Goal: Check status: Check status

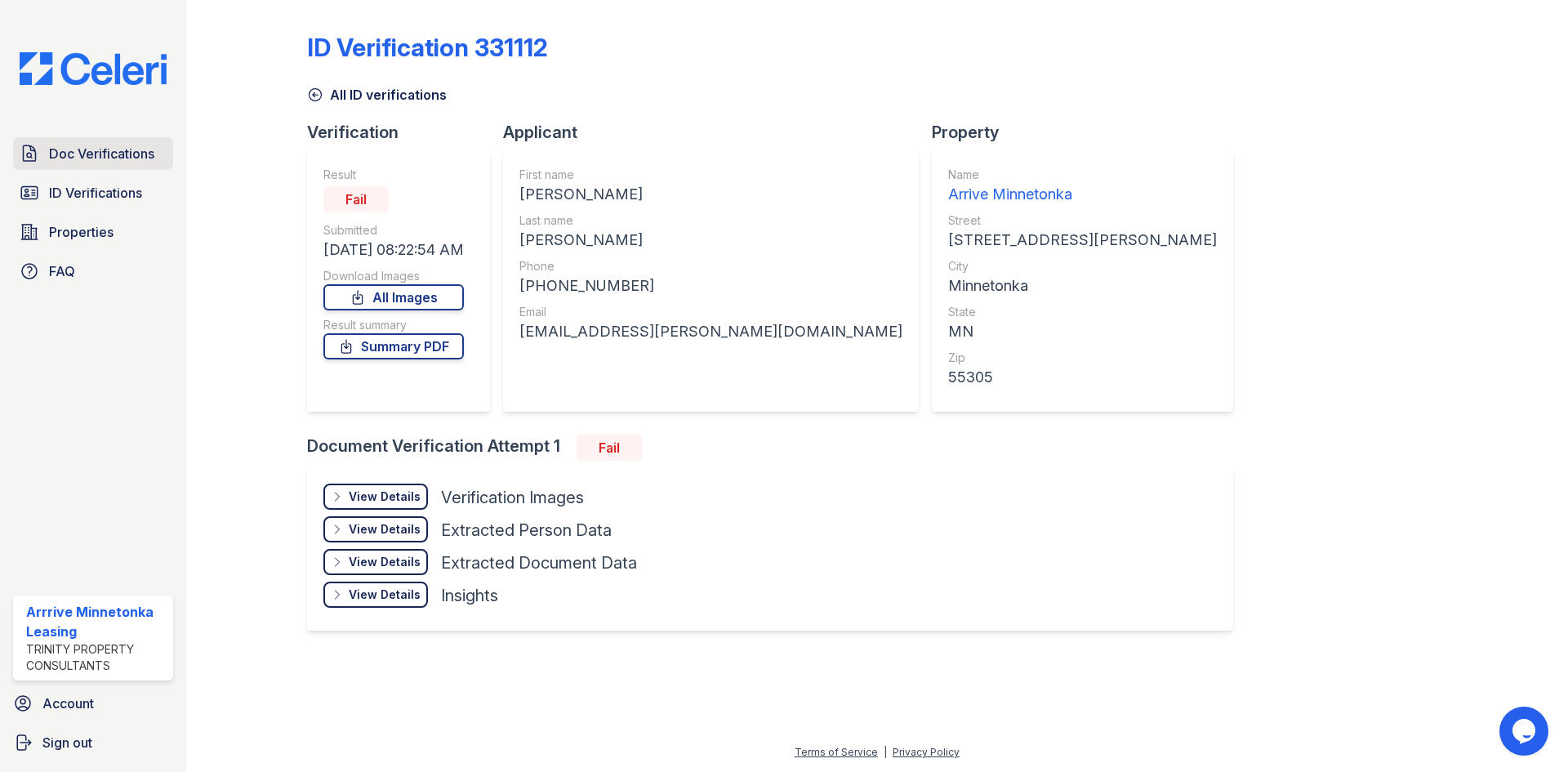
click at [74, 147] on span "Doc Verifications" at bounding box center [102, 154] width 105 height 20
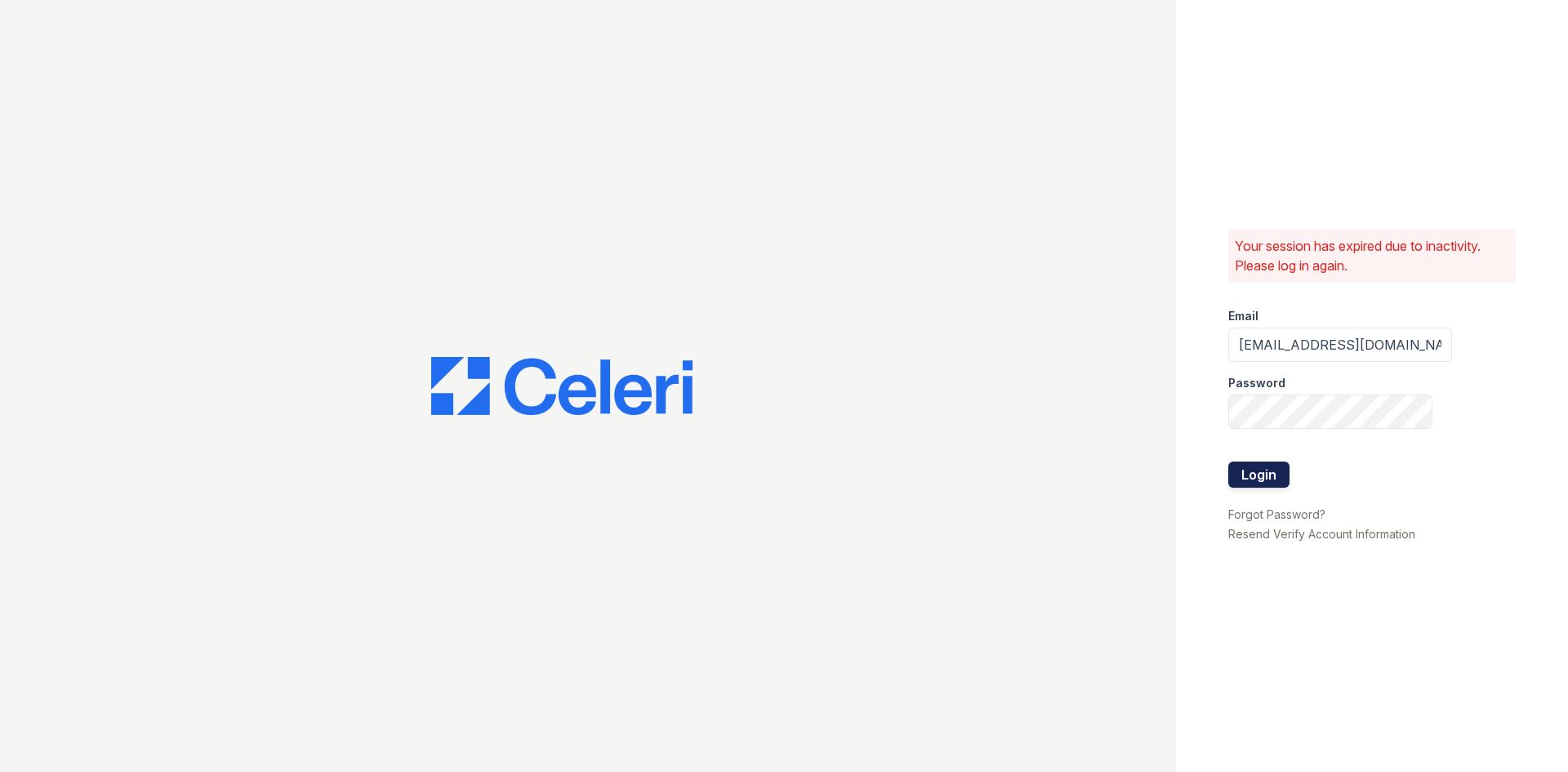
click at [1277, 479] on button "Login" at bounding box center [1259, 475] width 62 height 26
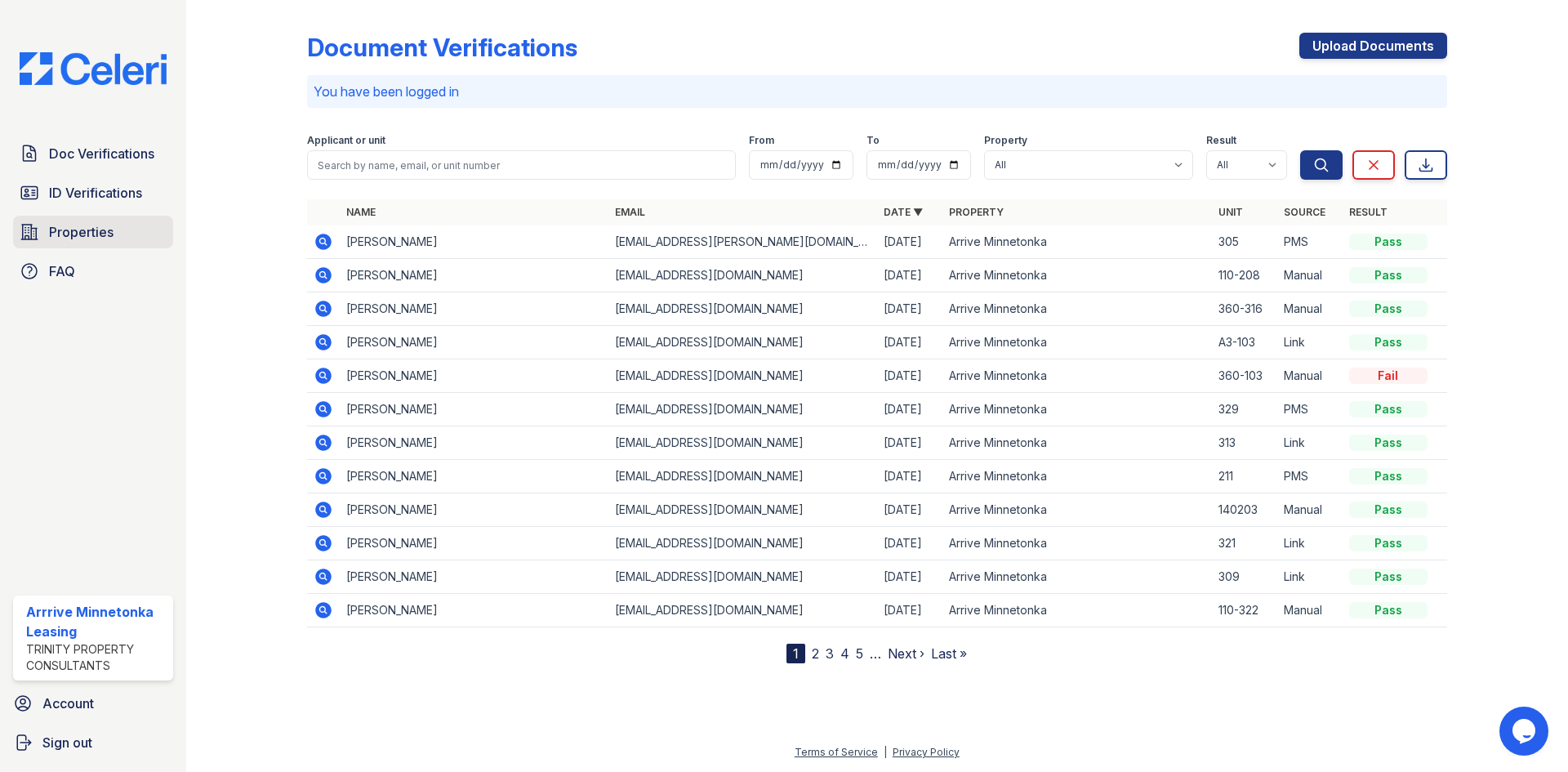
click at [80, 242] on link "Properties" at bounding box center [93, 232] width 160 height 33
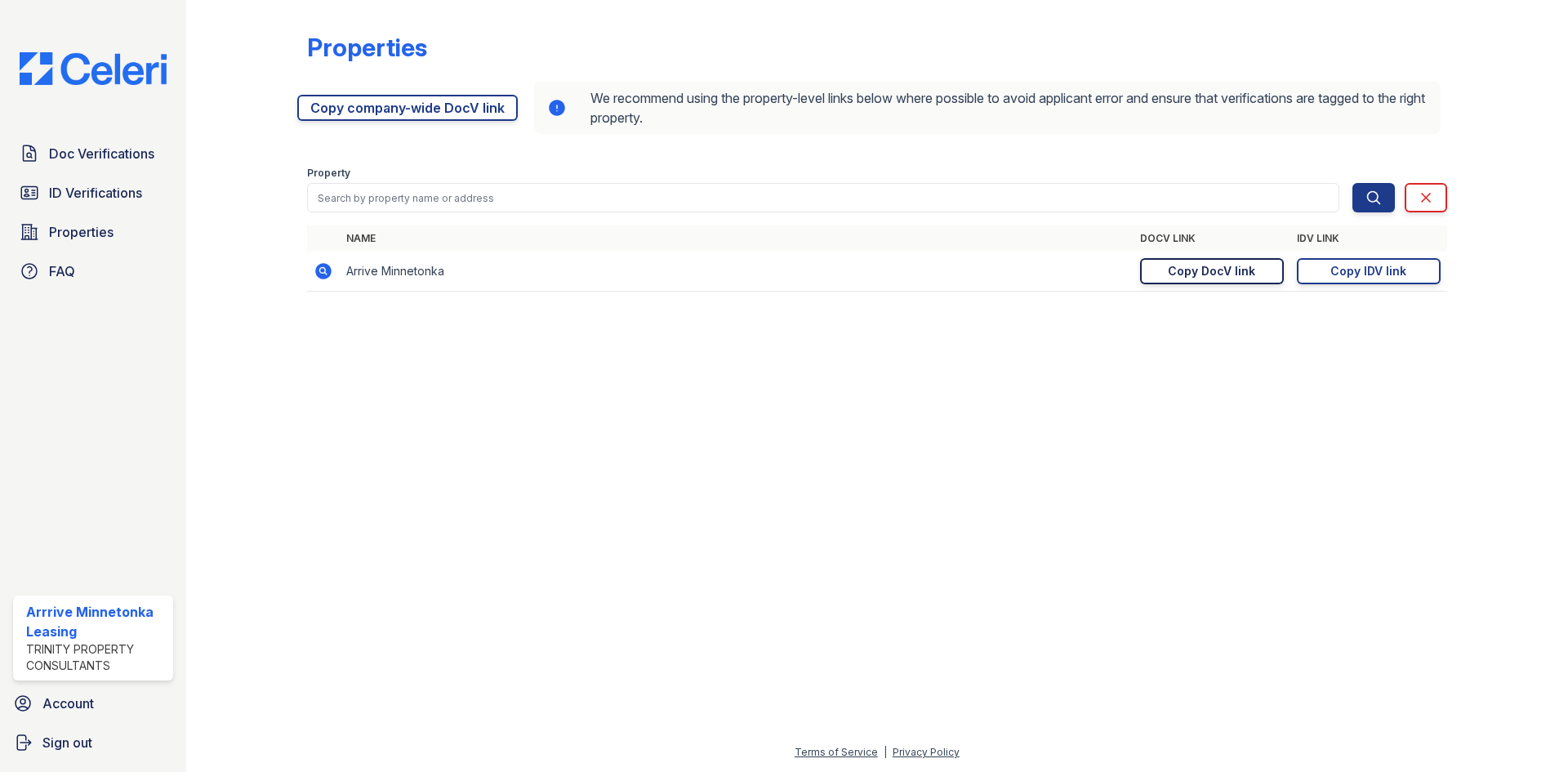
click at [1203, 271] on div "Copy DocV link" at bounding box center [1212, 271] width 87 height 16
click at [108, 153] on span "Doc Verifications" at bounding box center [102, 154] width 105 height 20
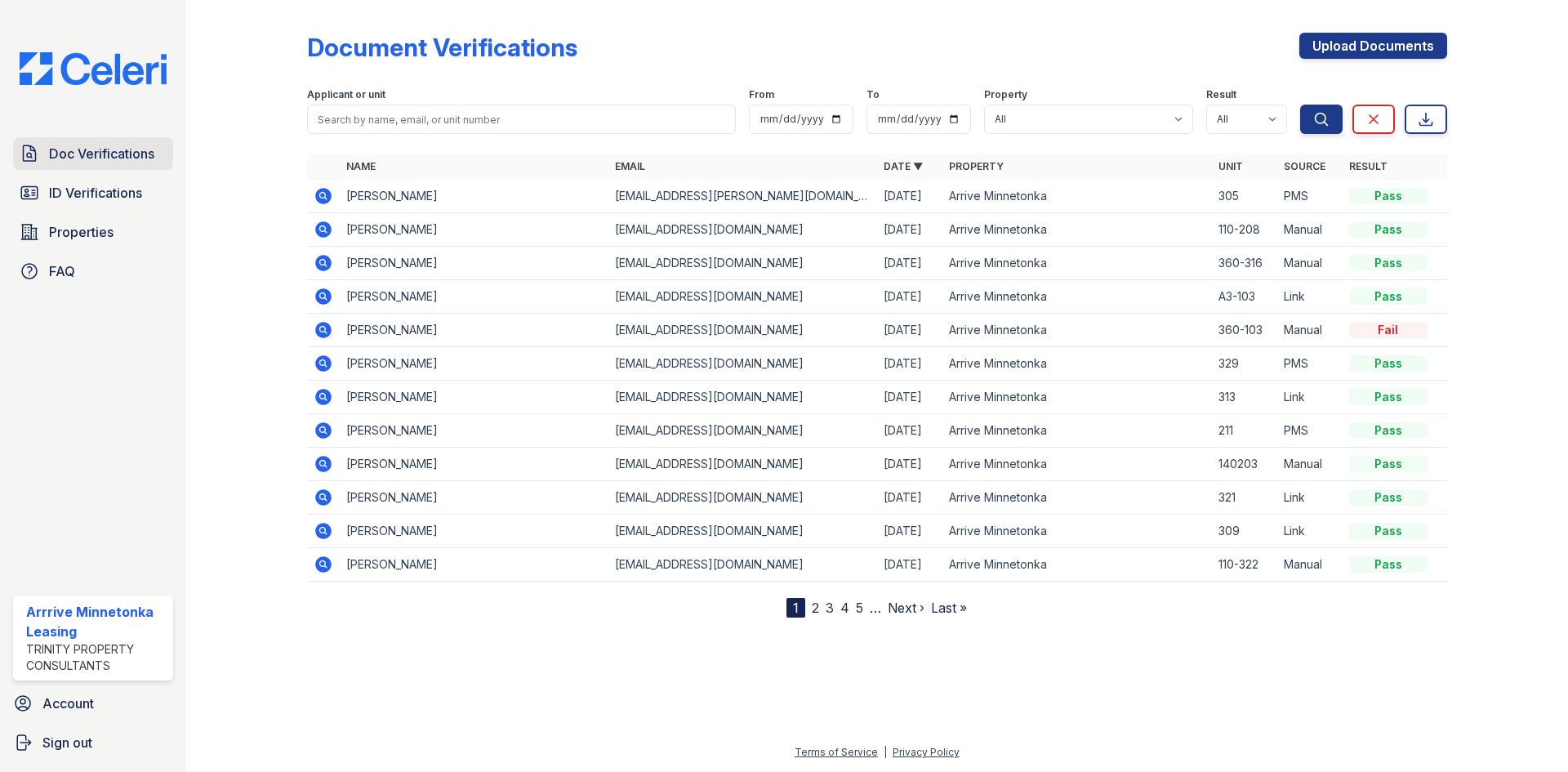
click at [82, 151] on span "Doc Verifications" at bounding box center [102, 154] width 105 height 20
click at [324, 197] on icon at bounding box center [323, 196] width 20 height 20
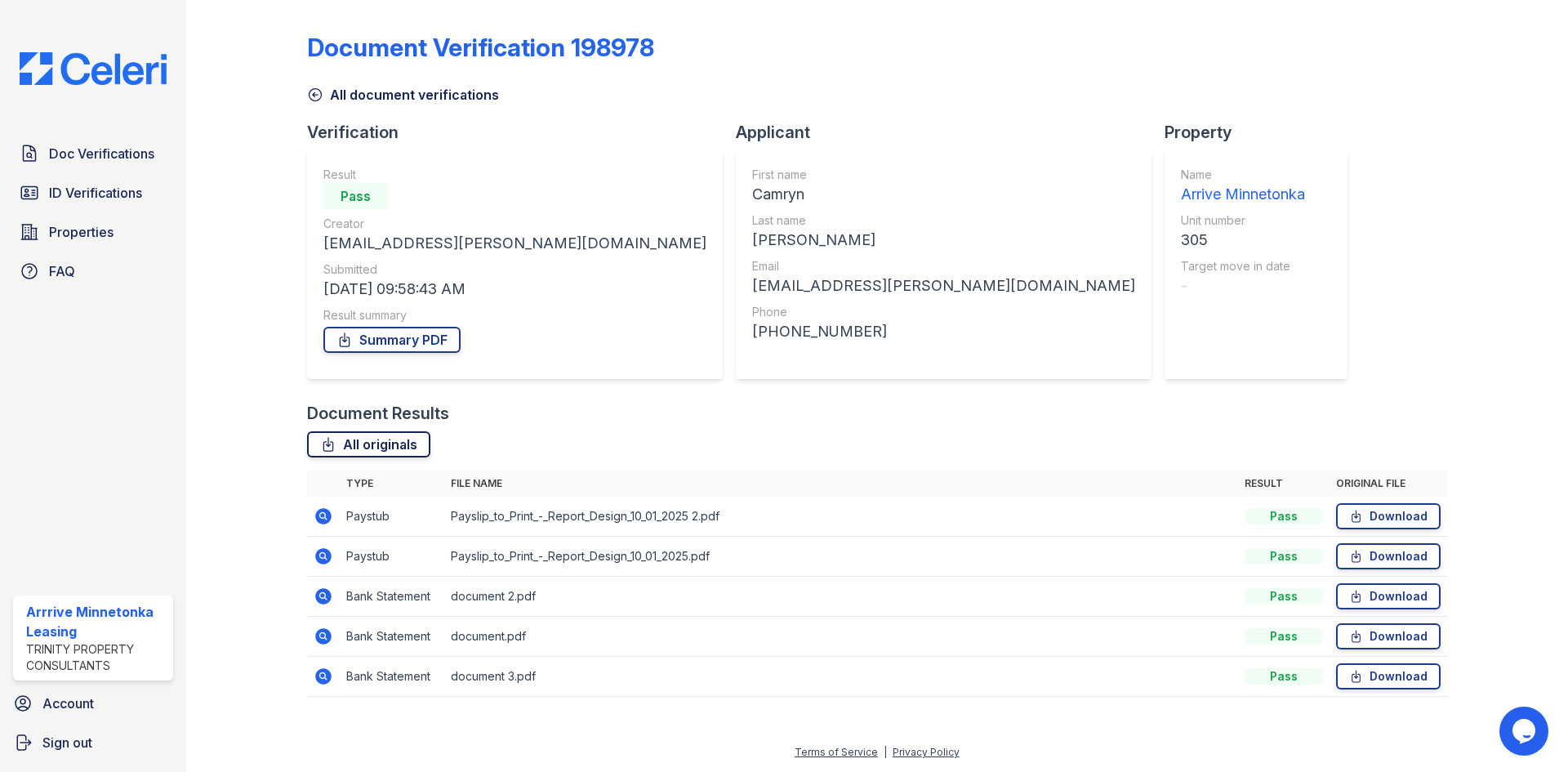
click at [378, 450] on link "All originals" at bounding box center [369, 444] width 123 height 26
click at [97, 152] on span "Doc Verifications" at bounding box center [102, 154] width 105 height 20
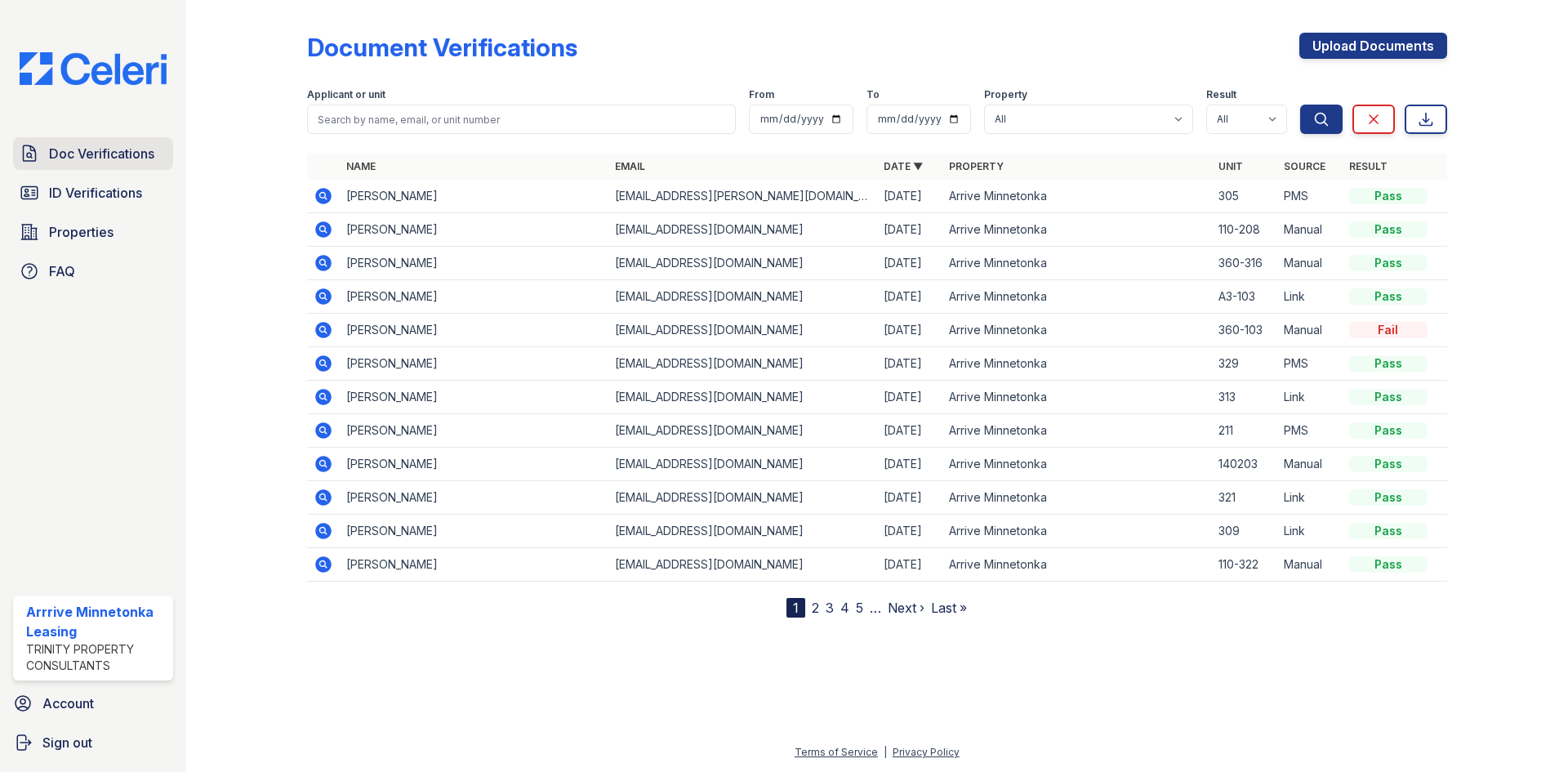
click at [97, 151] on span "Doc Verifications" at bounding box center [102, 154] width 105 height 20
click at [149, 154] on span "Doc Verifications" at bounding box center [102, 154] width 105 height 20
click at [318, 194] on icon at bounding box center [323, 196] width 16 height 16
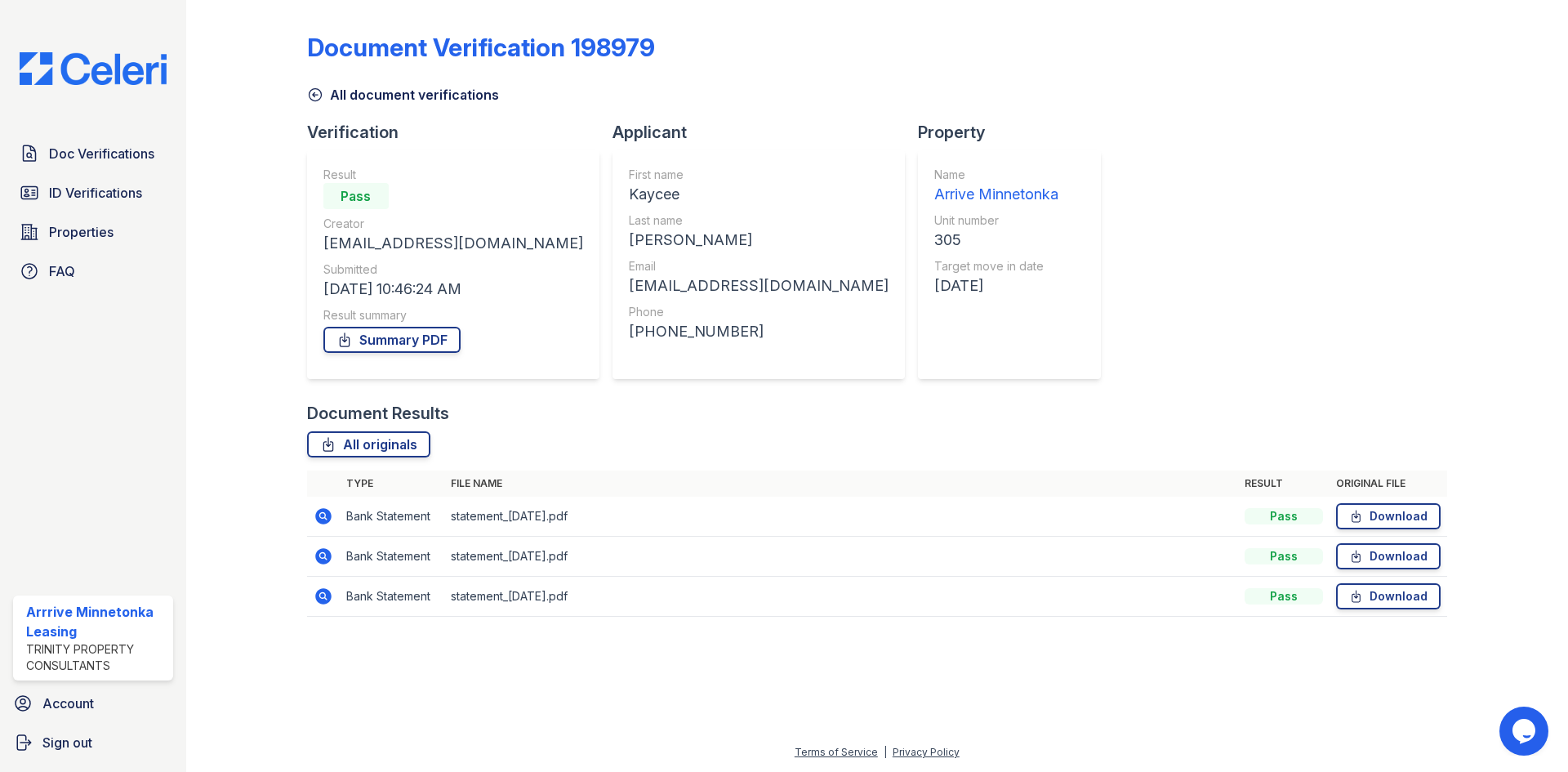
click at [332, 517] on icon at bounding box center [323, 517] width 20 height 20
click at [385, 339] on link "Summary PDF" at bounding box center [392, 340] width 137 height 26
click at [383, 448] on link "All originals" at bounding box center [369, 444] width 123 height 26
click at [63, 154] on span "Doc Verifications" at bounding box center [102, 154] width 105 height 20
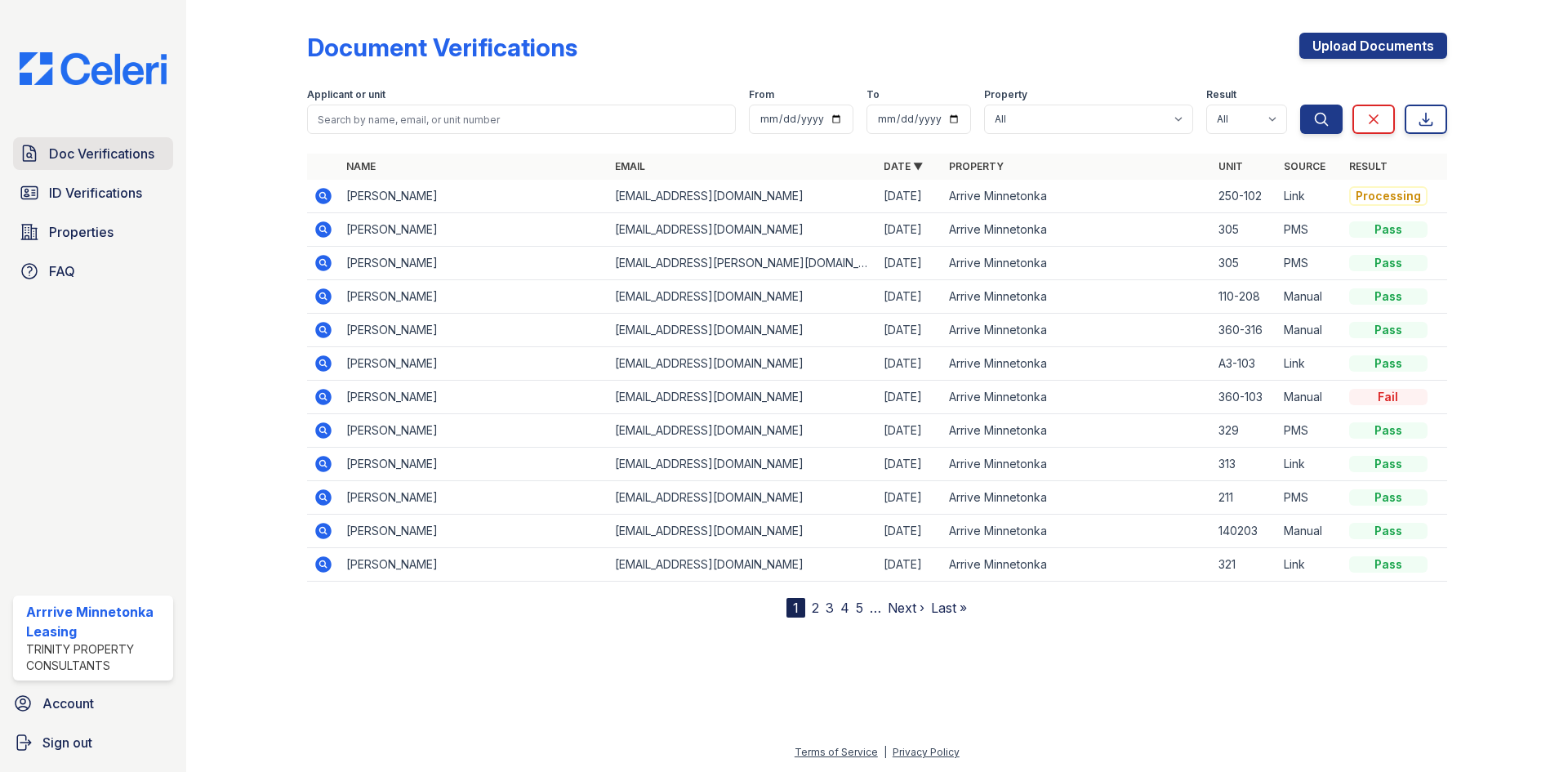
click at [44, 159] on link "Doc Verifications" at bounding box center [93, 154] width 160 height 33
click at [324, 195] on icon at bounding box center [322, 195] width 4 height 4
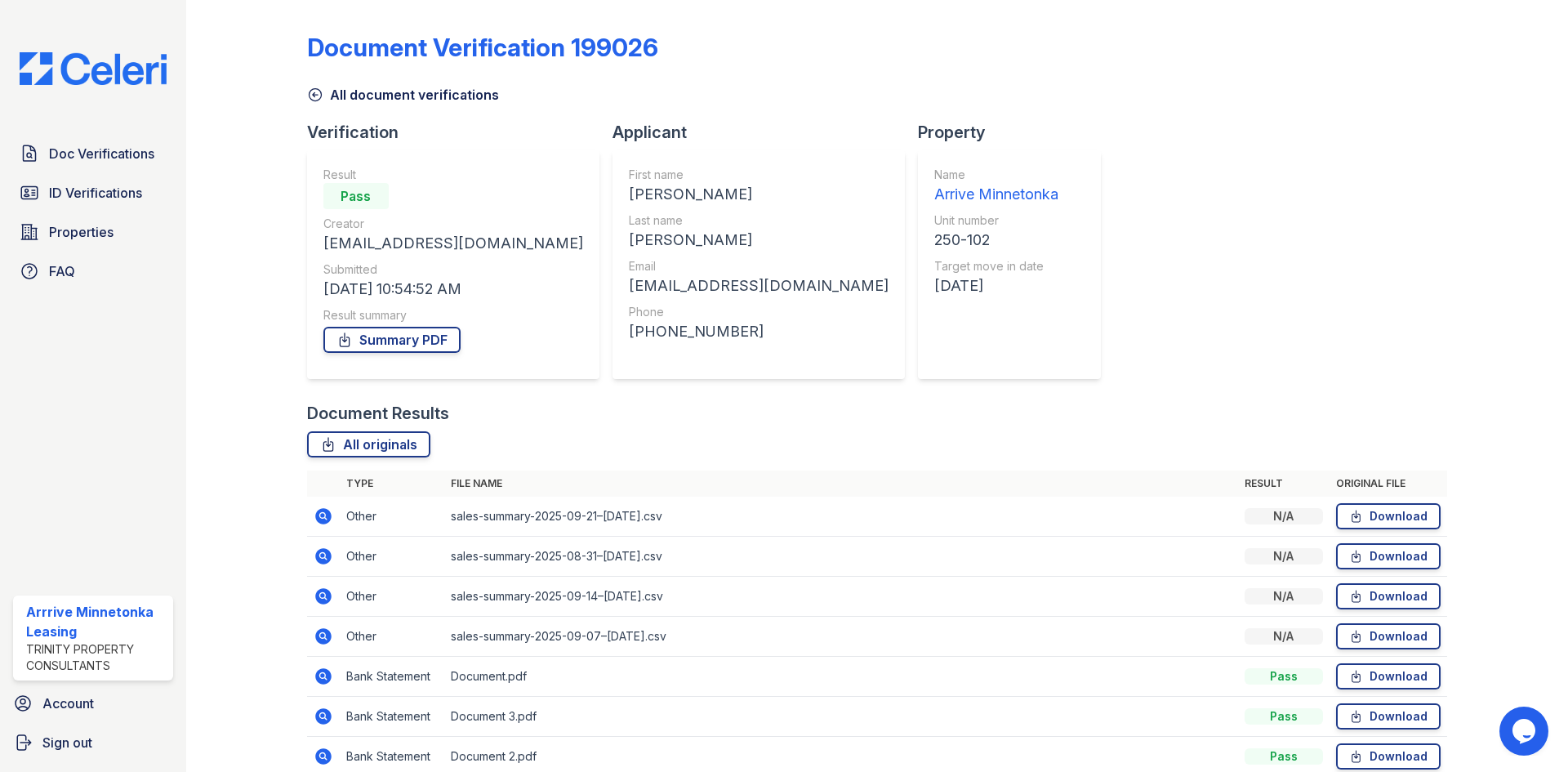
scroll to position [77, 0]
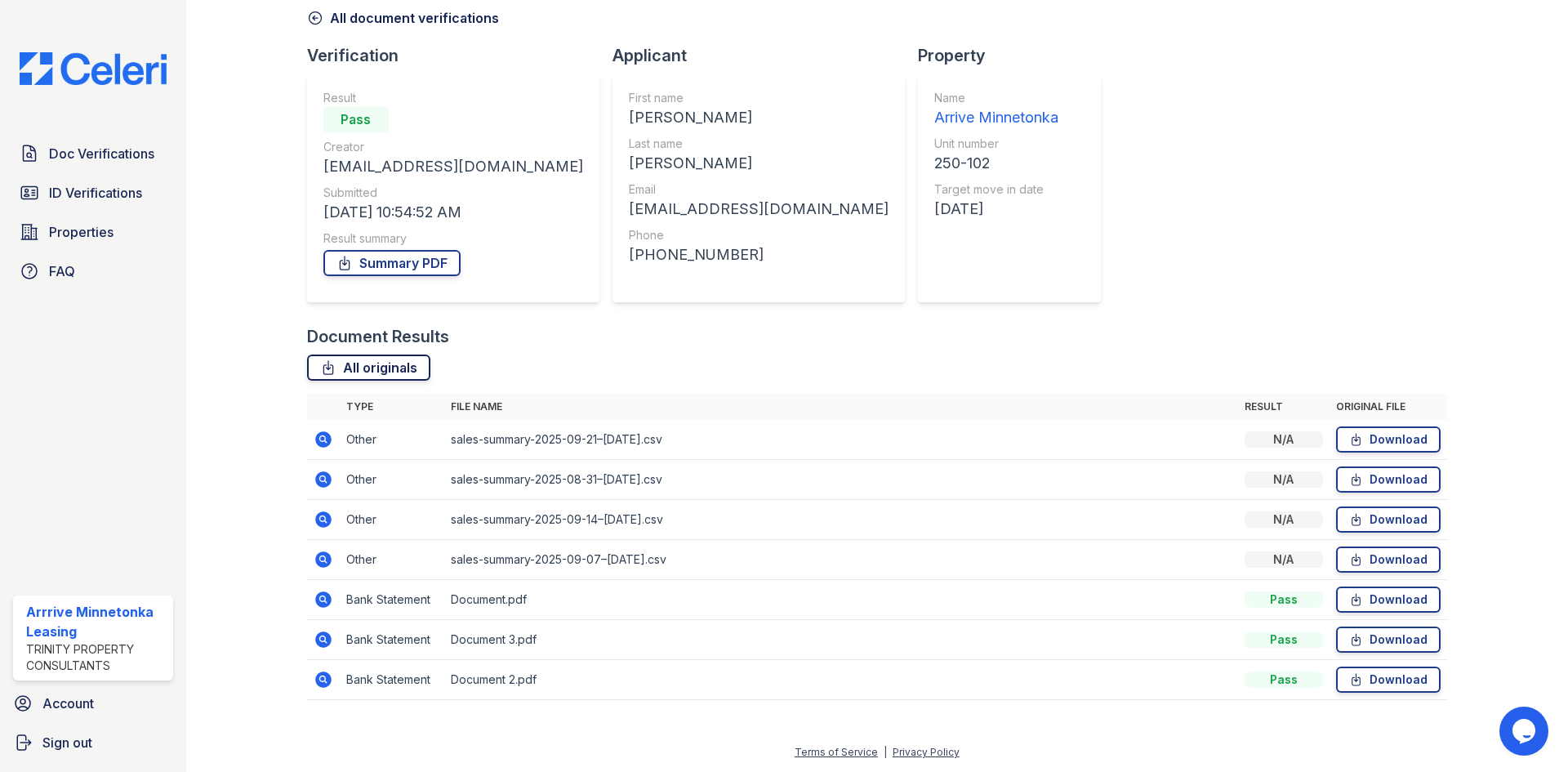
click at [332, 365] on icon at bounding box center [328, 368] width 16 height 16
click at [99, 227] on span "Properties" at bounding box center [81, 232] width 65 height 20
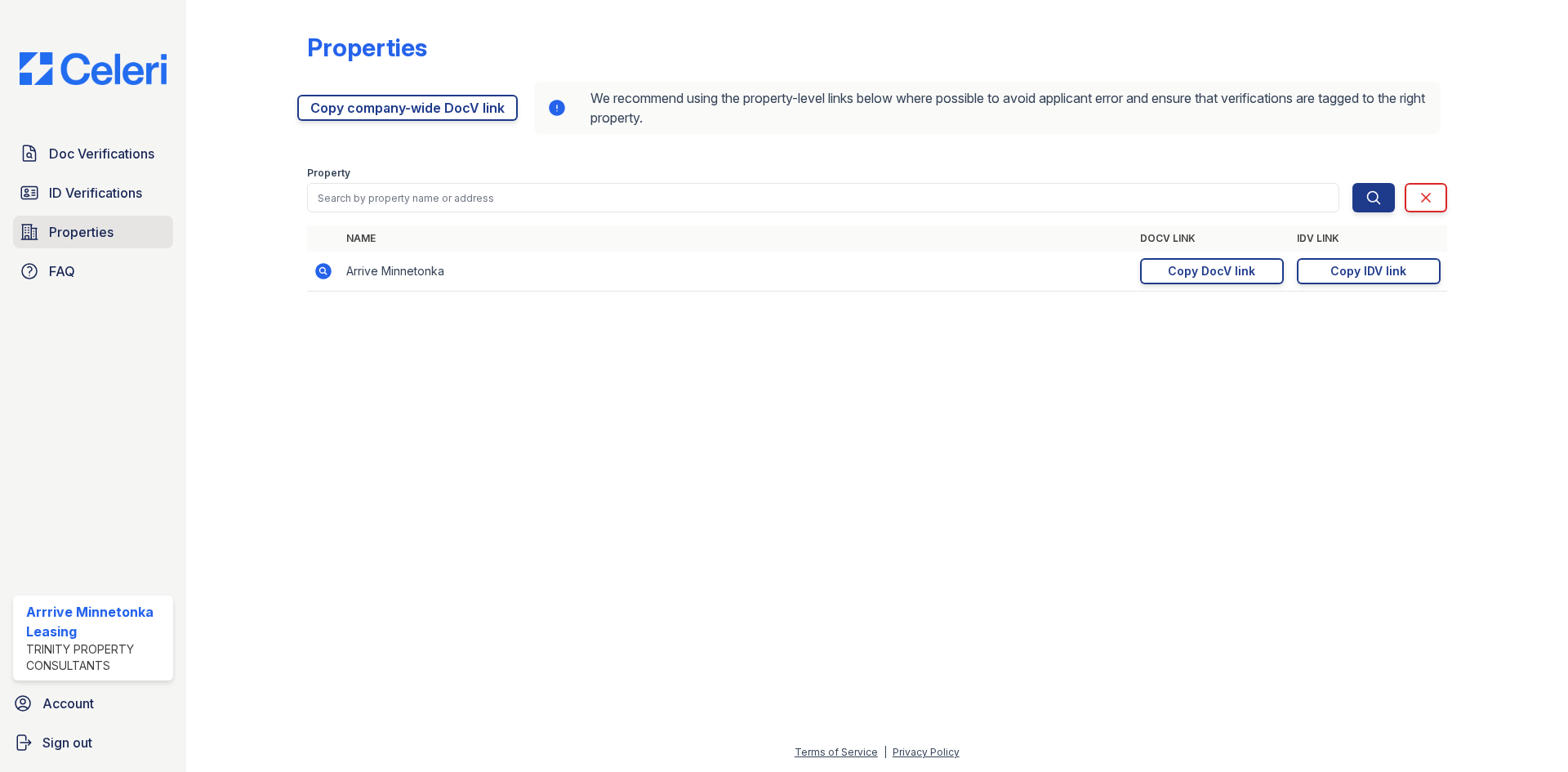
click at [88, 228] on span "Properties" at bounding box center [81, 232] width 65 height 20
click at [1185, 271] on div "Copy DocV link" at bounding box center [1212, 271] width 87 height 16
click at [71, 149] on span "Doc Verifications" at bounding box center [102, 154] width 105 height 20
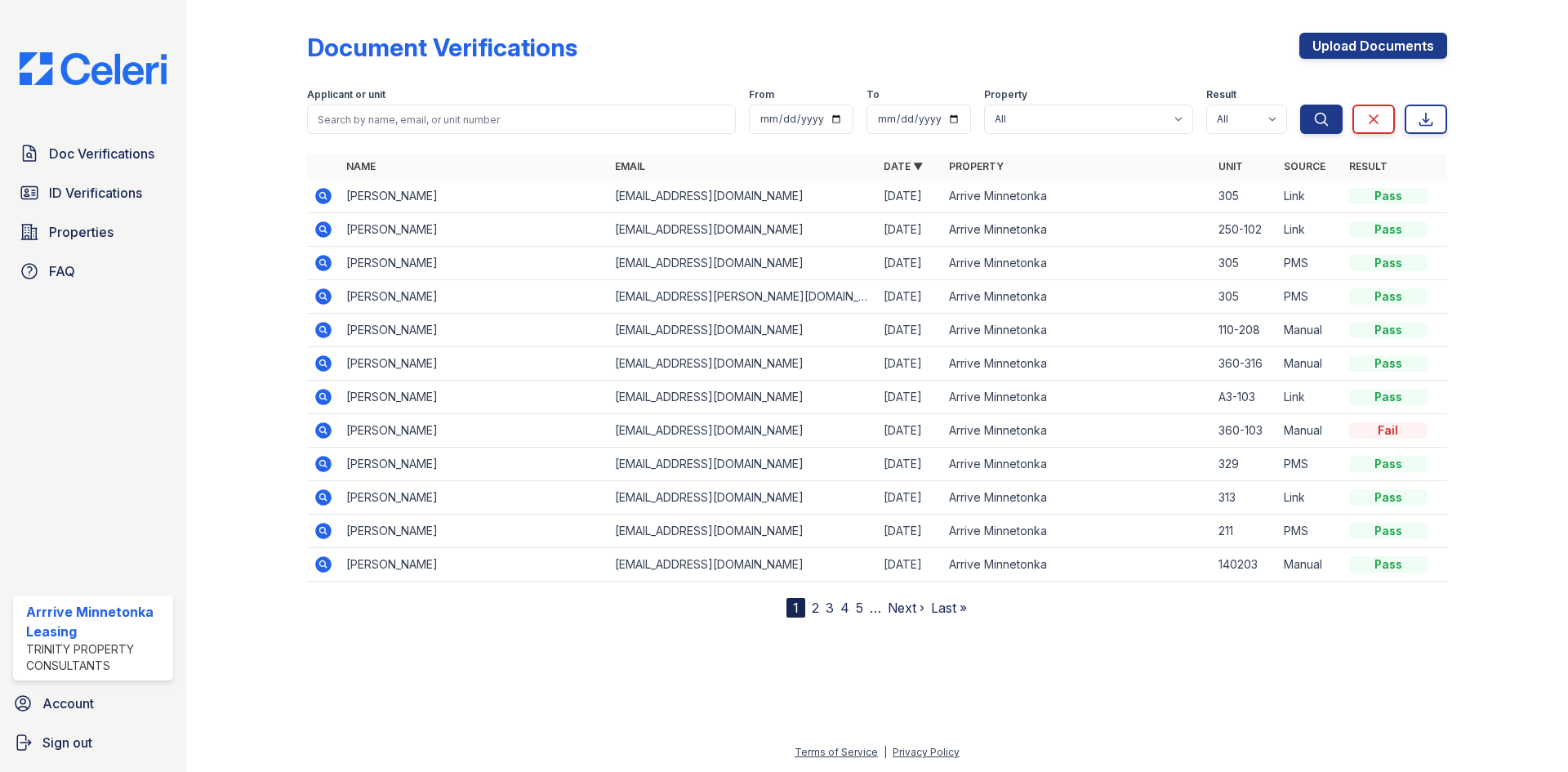
click at [323, 193] on icon at bounding box center [323, 196] width 20 height 20
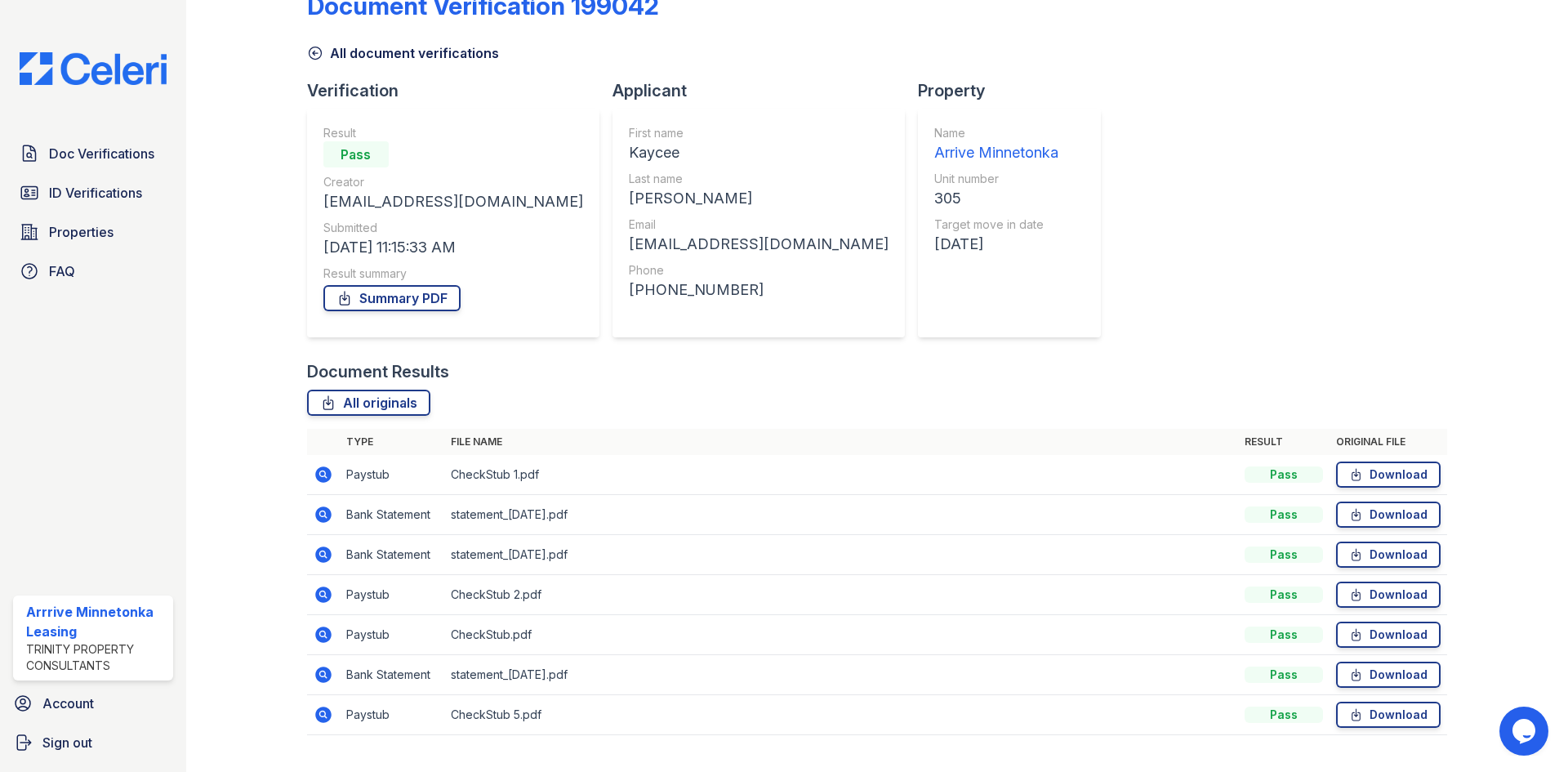
scroll to position [77, 0]
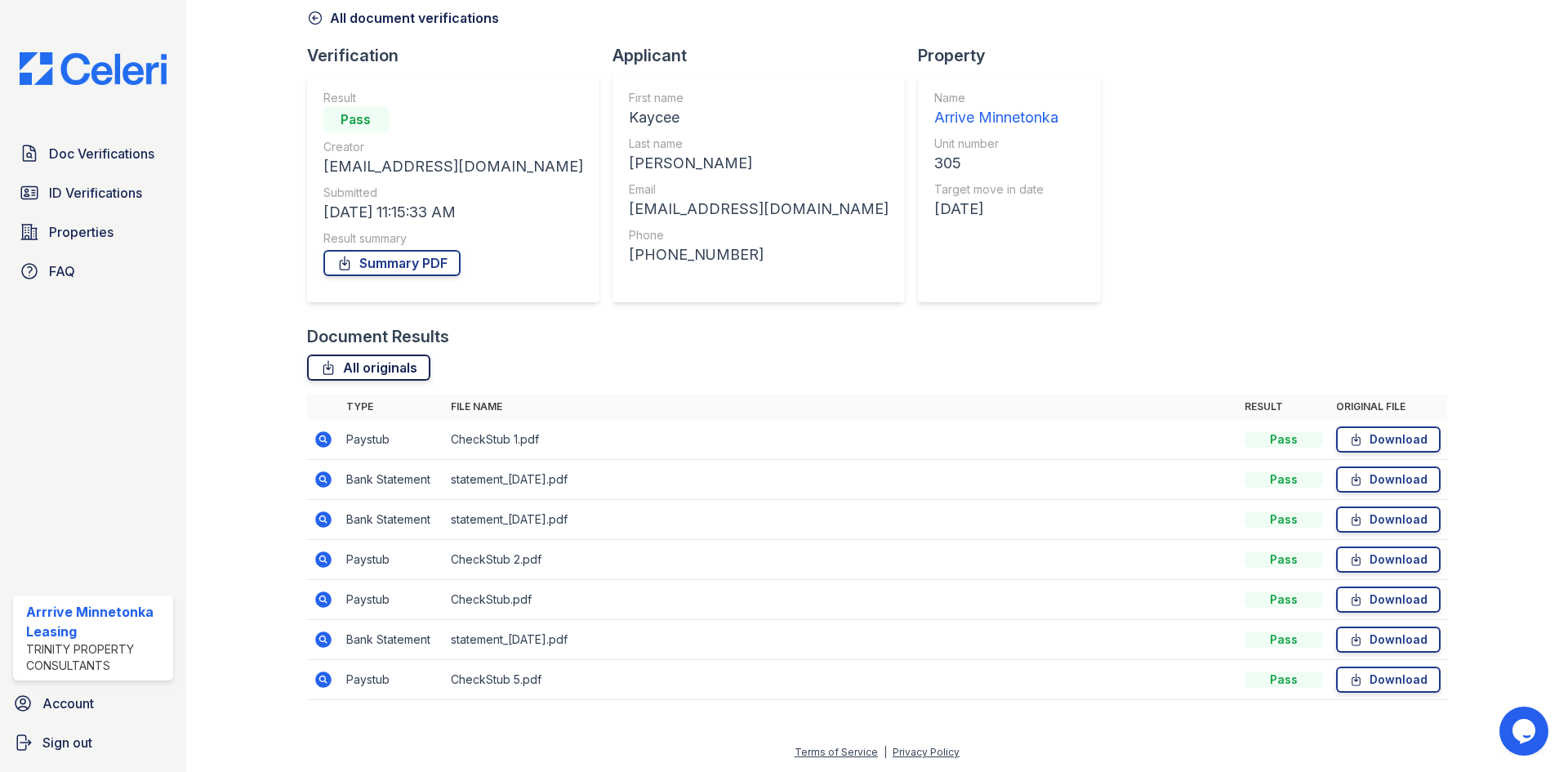
click at [380, 371] on link "All originals" at bounding box center [369, 368] width 123 height 26
click at [89, 155] on span "Doc Verifications" at bounding box center [102, 154] width 105 height 20
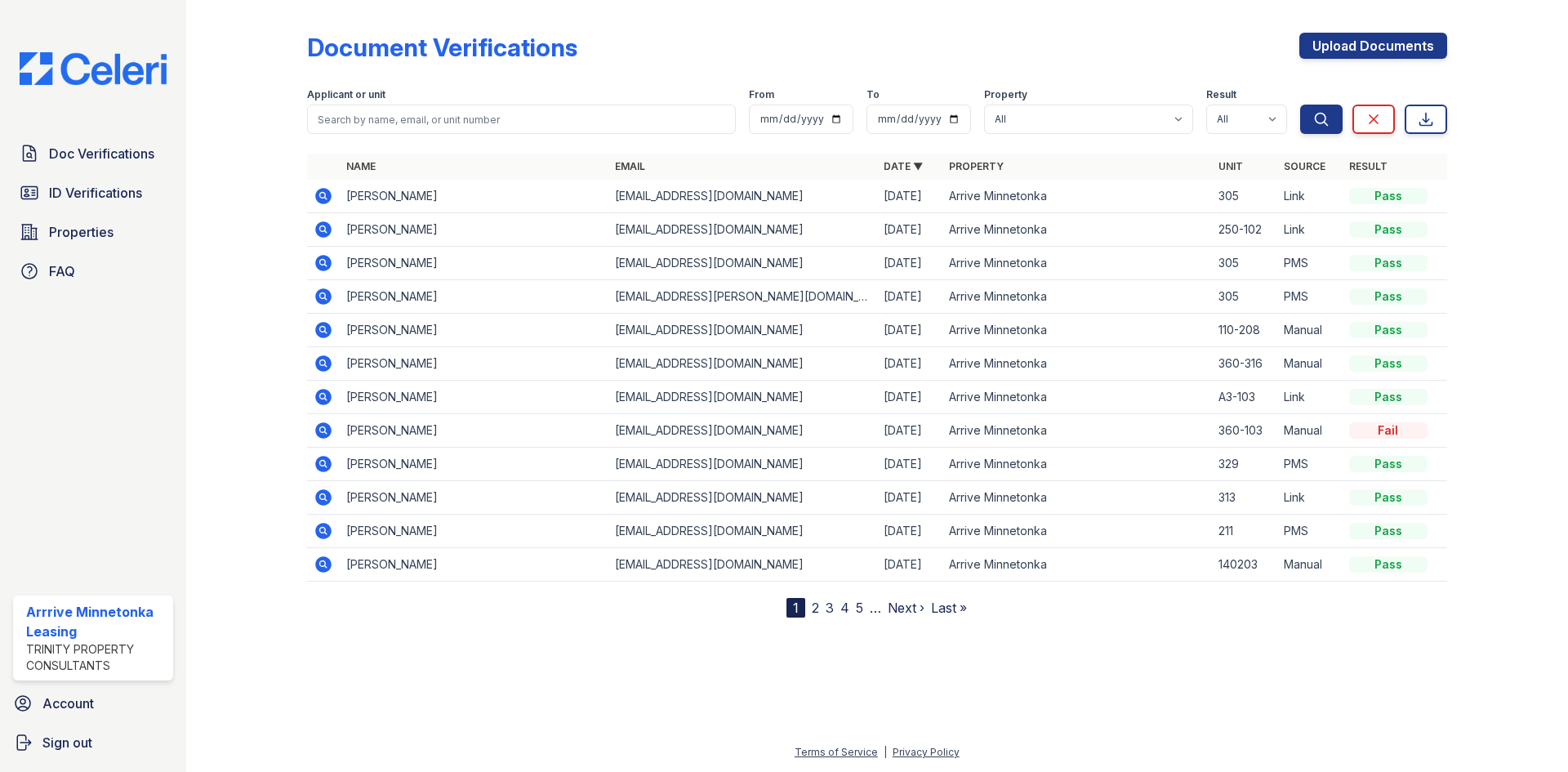
click at [324, 262] on icon at bounding box center [322, 261] width 4 height 4
click at [323, 294] on icon at bounding box center [322, 295] width 4 height 4
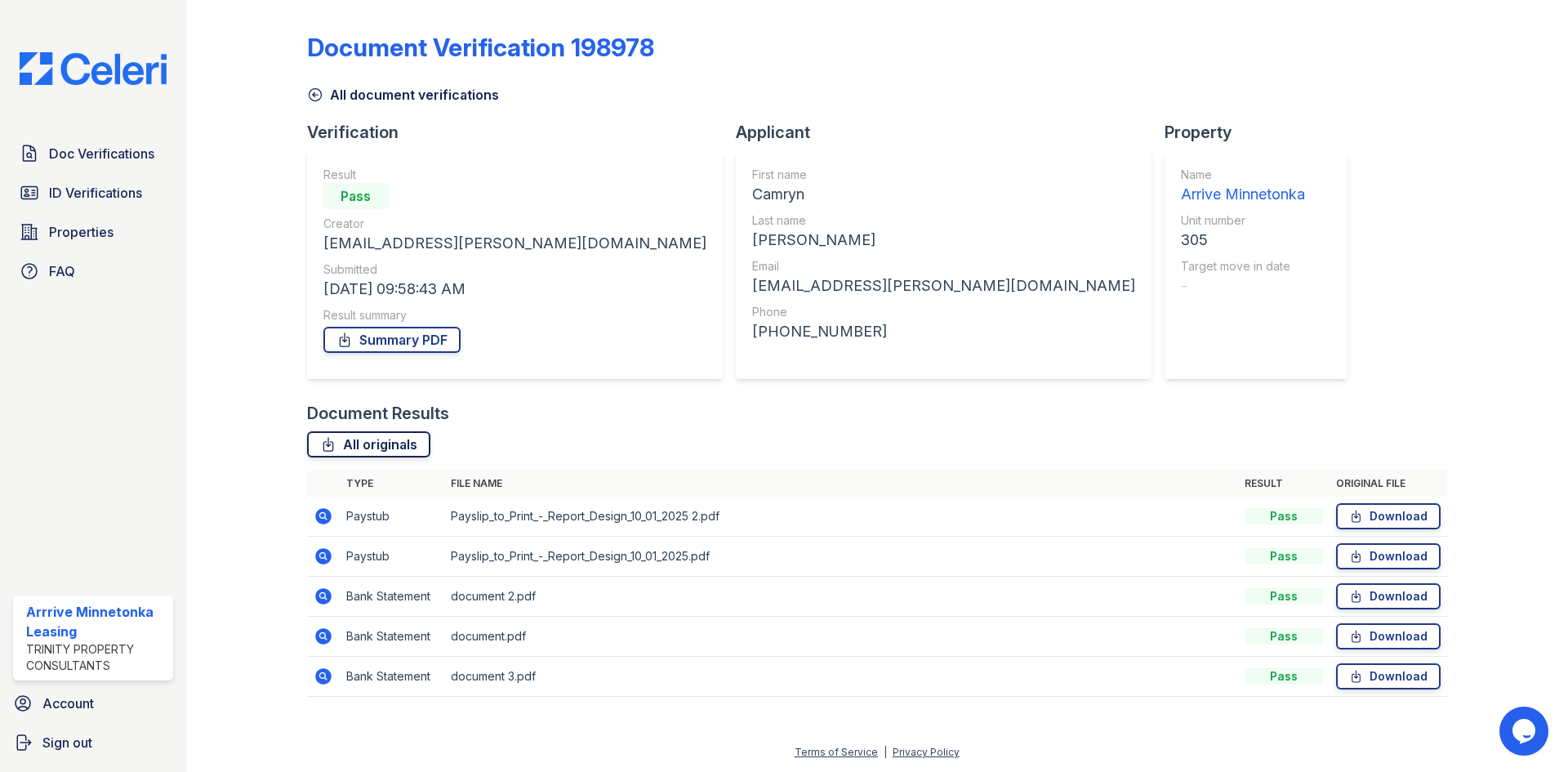
click at [358, 453] on link "All originals" at bounding box center [369, 444] width 123 height 26
